Goal: Book appointment/travel/reservation

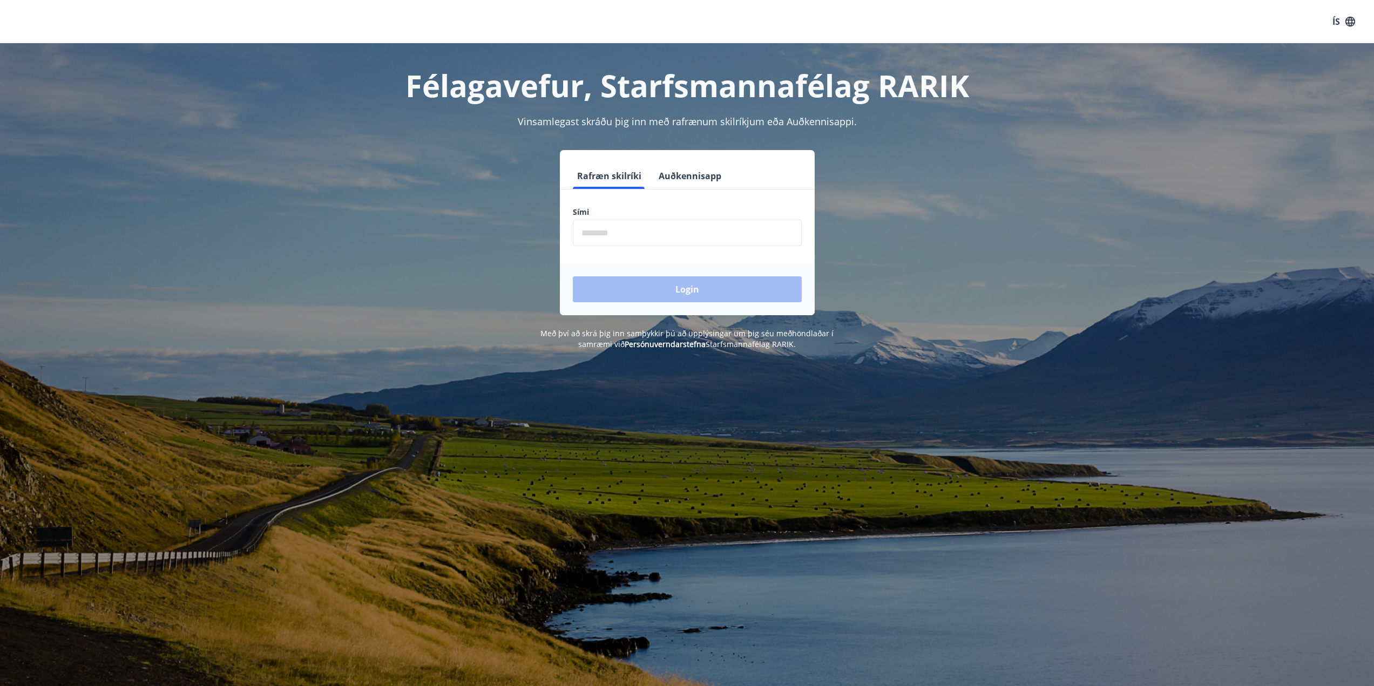
click at [765, 239] on input "phone" at bounding box center [687, 233] width 229 height 26
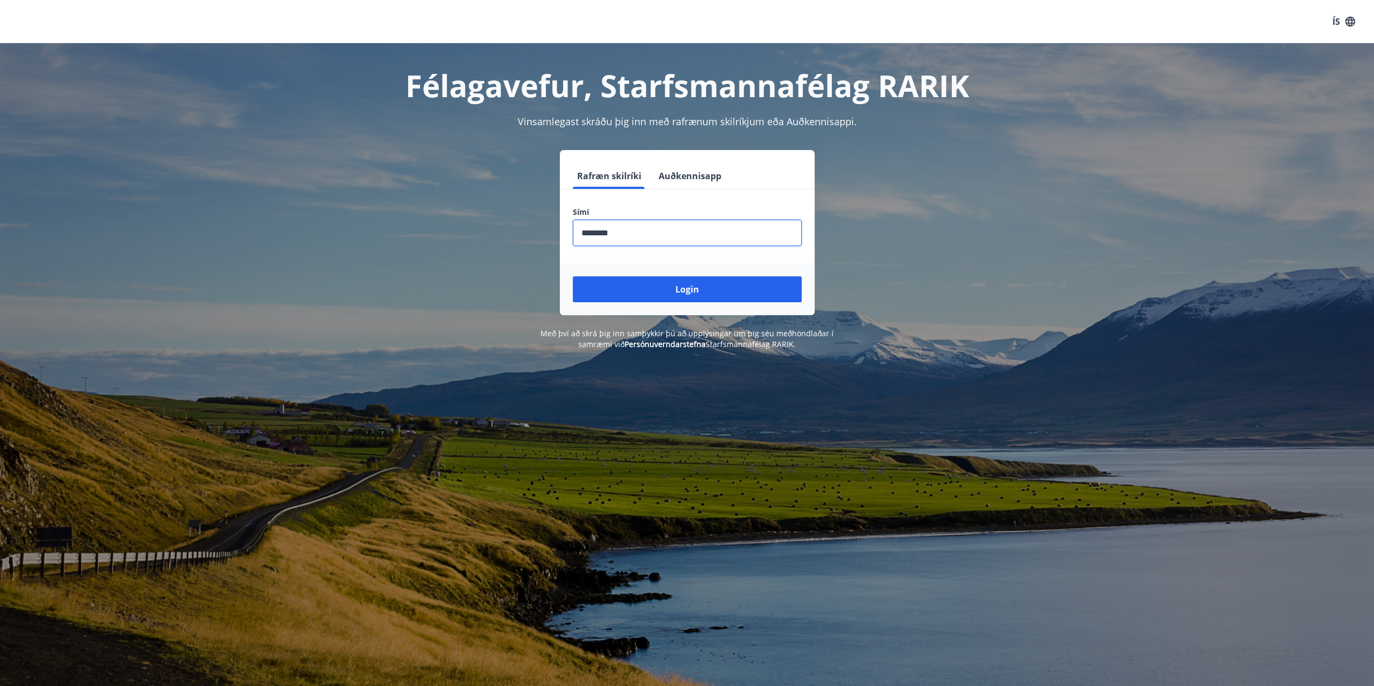
type input "********"
click at [573, 276] on button "Login" at bounding box center [687, 289] width 229 height 26
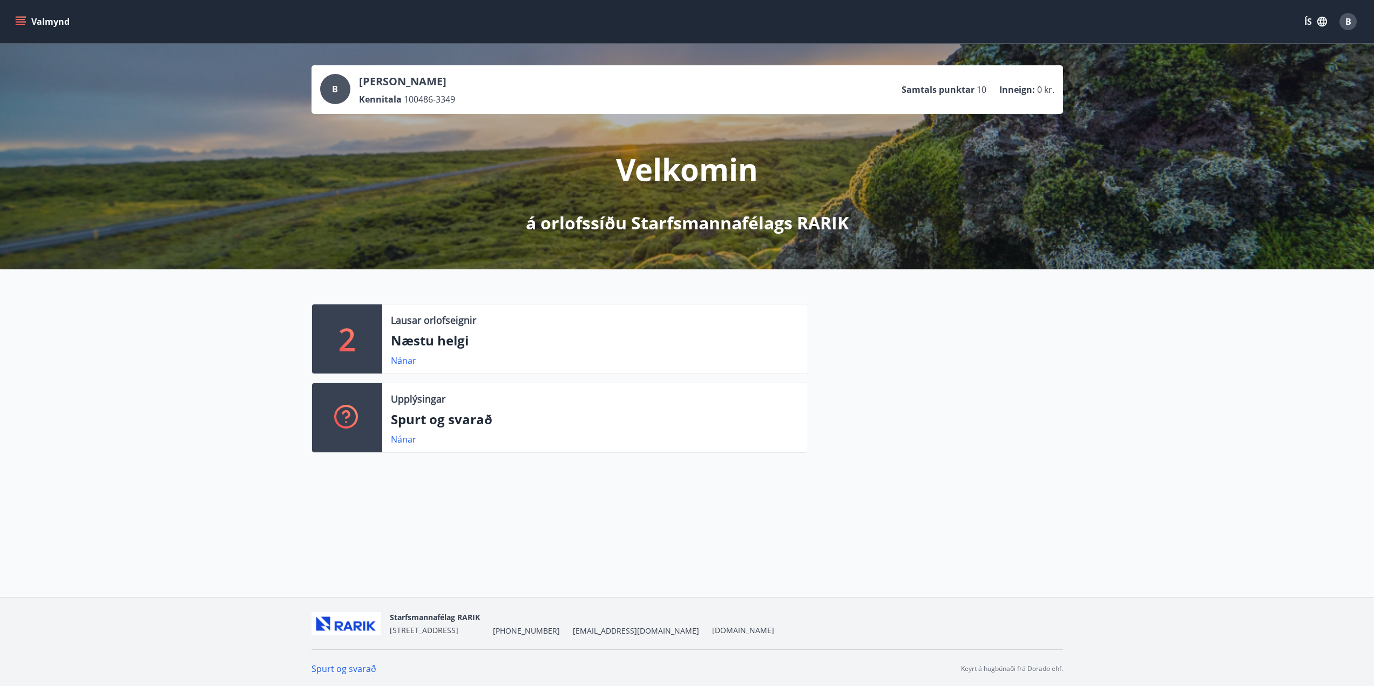
click at [22, 24] on icon "menu" at bounding box center [21, 24] width 10 height 1
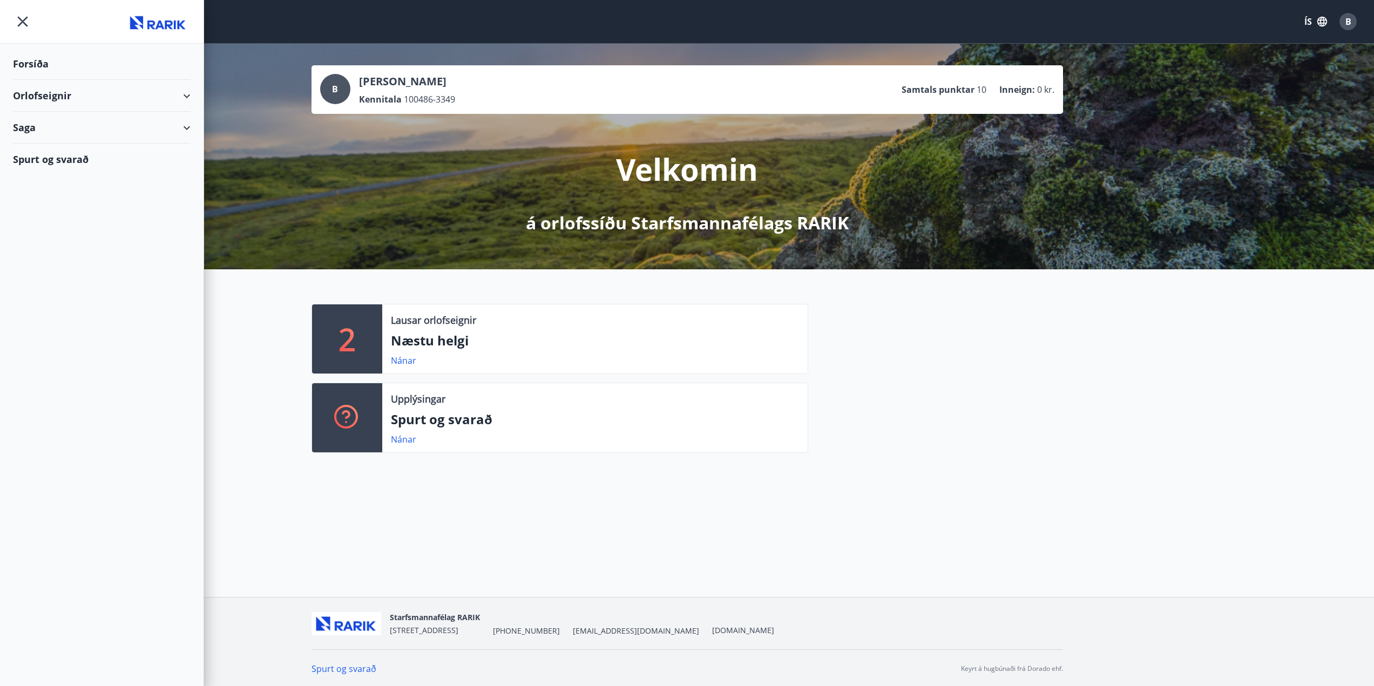
click at [184, 95] on div "Orlofseignir" at bounding box center [102, 96] width 178 height 32
click at [68, 147] on div "Bókunardagatal" at bounding box center [102, 145] width 160 height 23
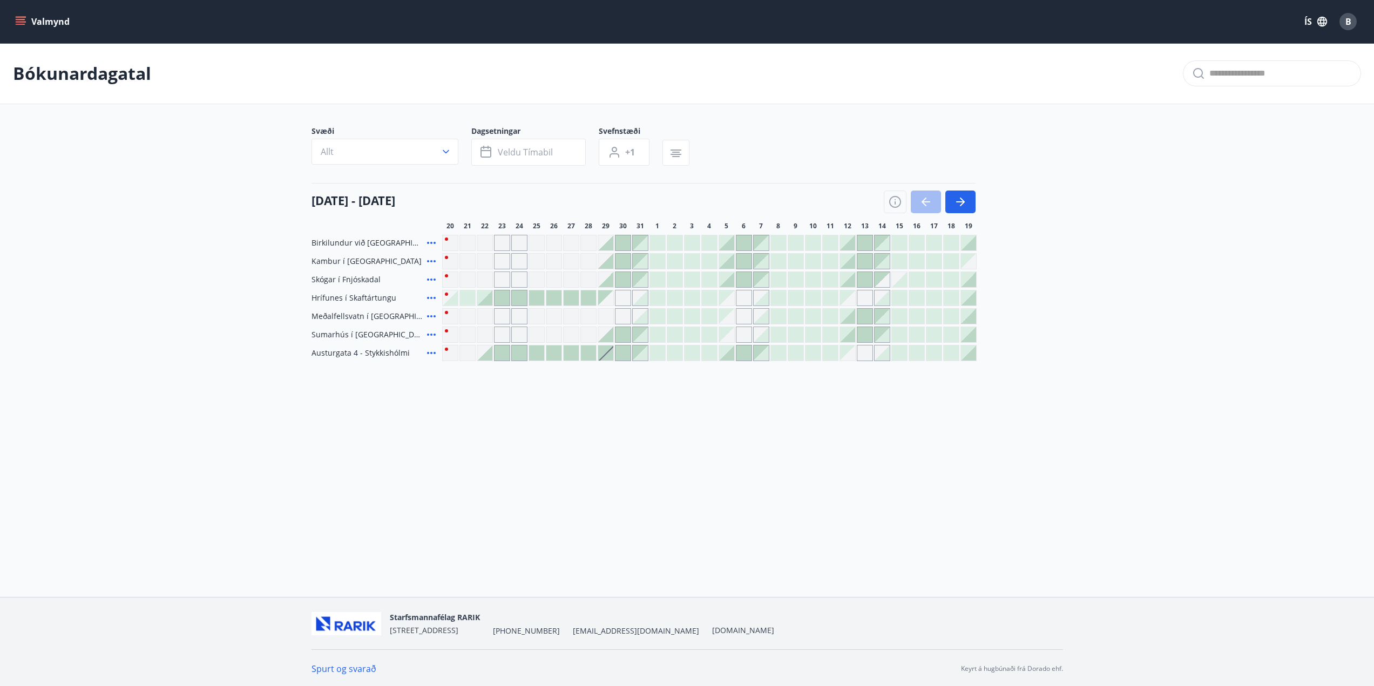
scroll to position [2, 0]
click at [746, 241] on div at bounding box center [744, 241] width 15 height 15
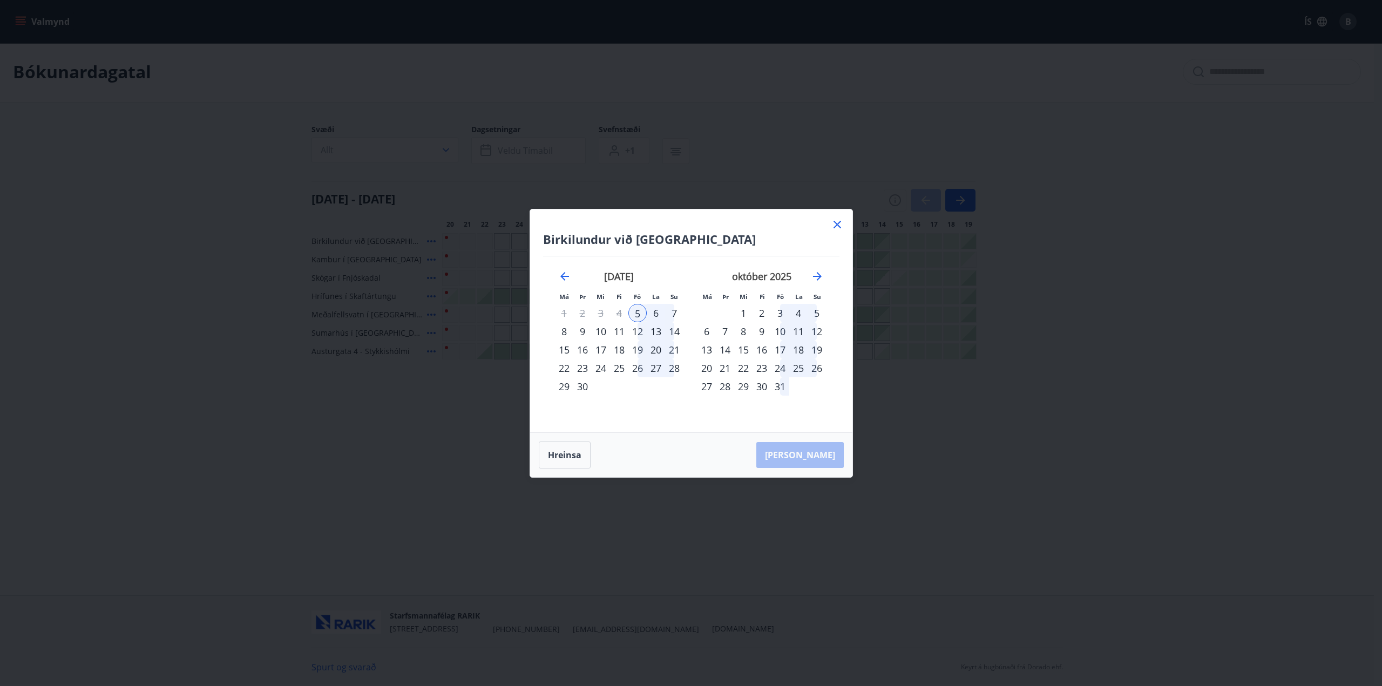
click at [838, 226] on icon at bounding box center [837, 224] width 13 height 13
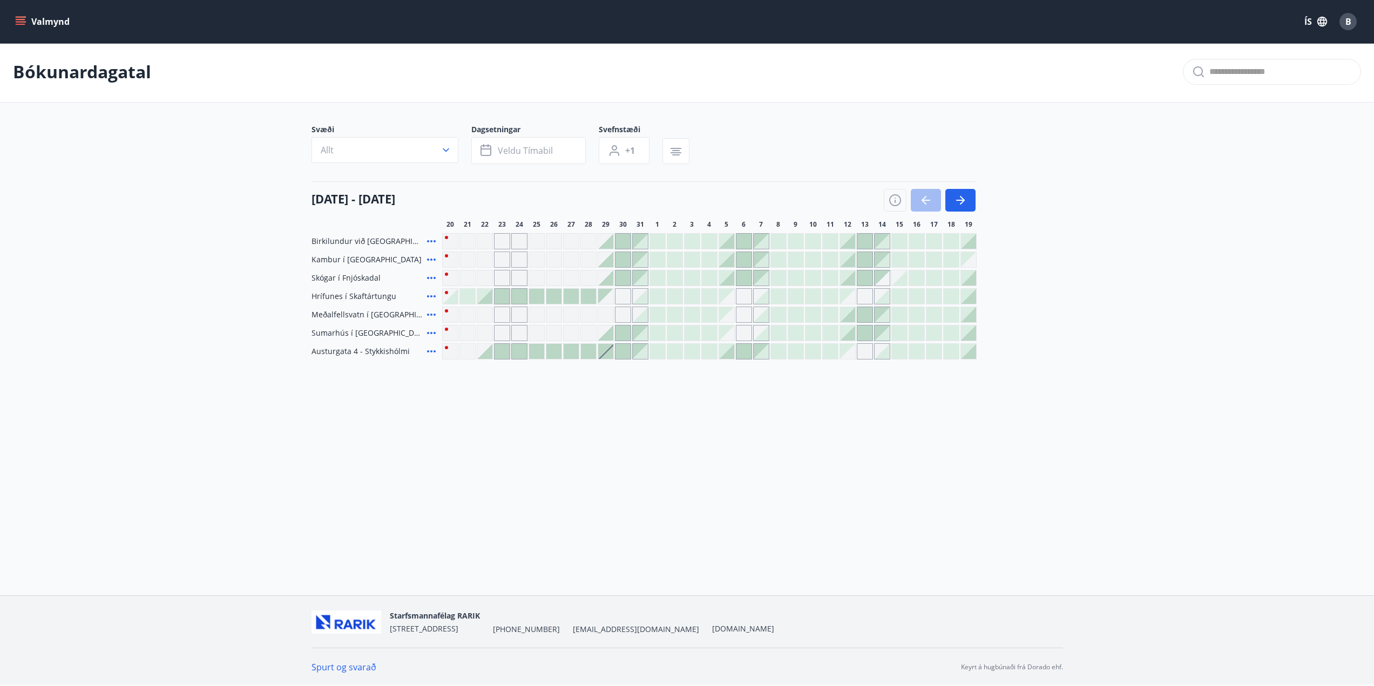
click at [723, 242] on div at bounding box center [726, 241] width 15 height 15
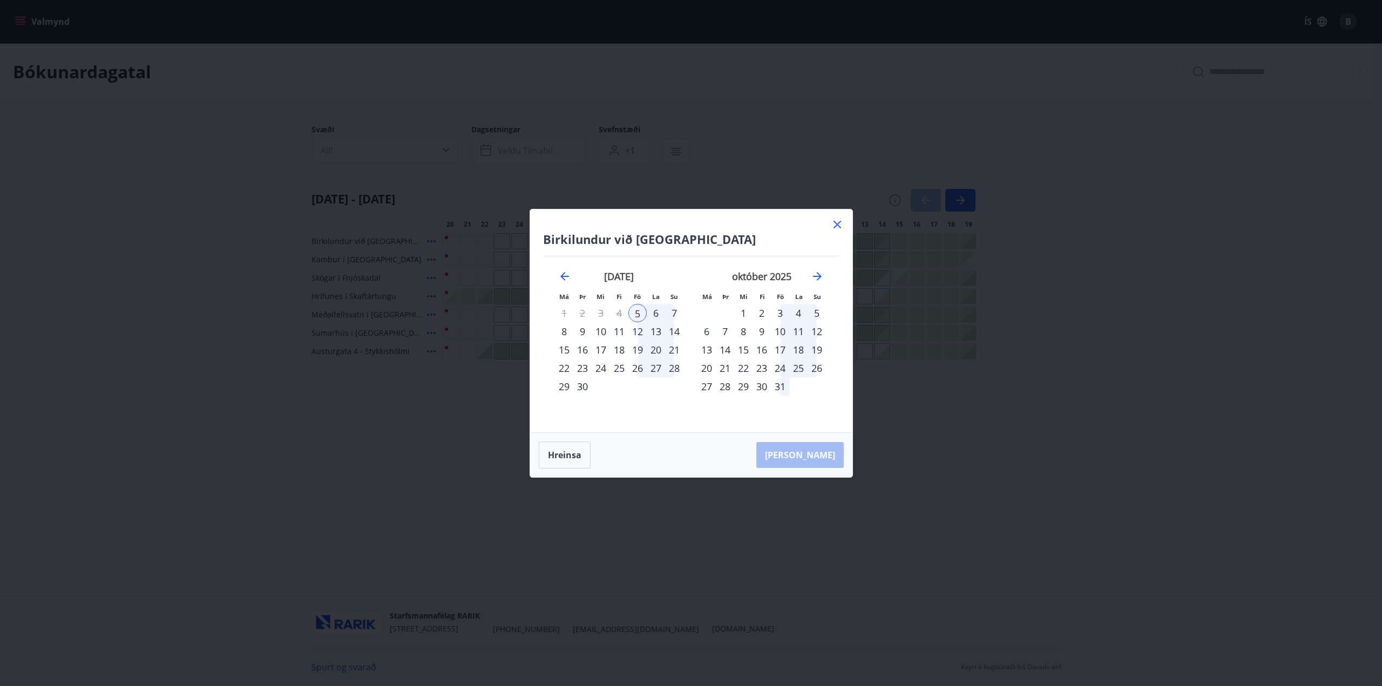
click at [678, 312] on div "7" at bounding box center [674, 313] width 18 height 18
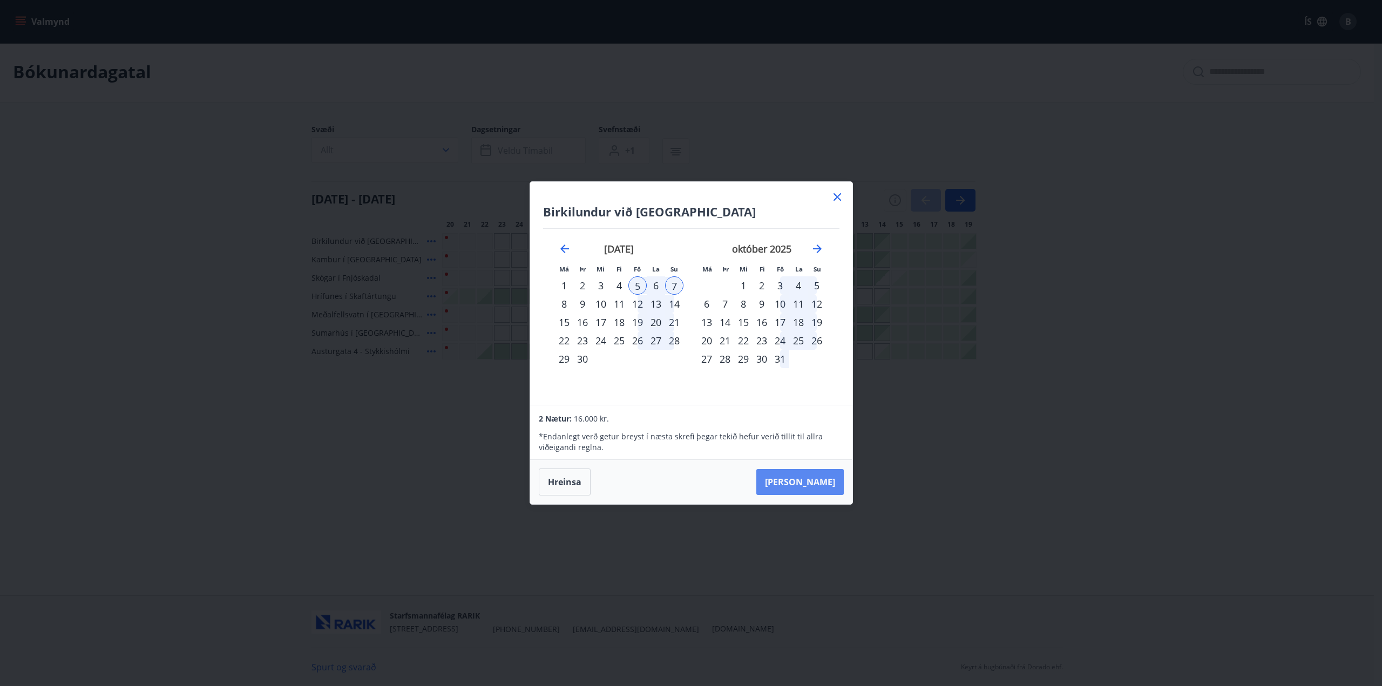
click at [834, 485] on button "[PERSON_NAME]" at bounding box center [800, 482] width 87 height 26
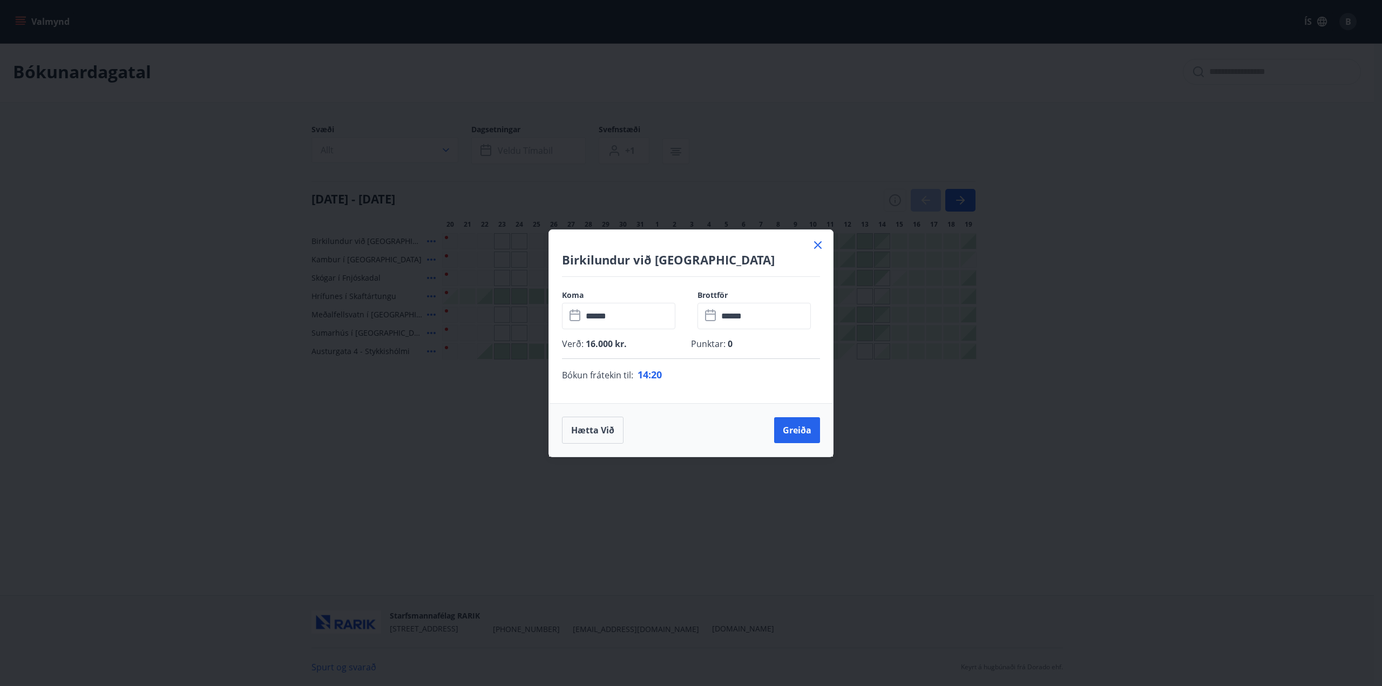
click at [816, 242] on icon at bounding box center [818, 245] width 13 height 13
